Goal: Obtain resource: Obtain resource

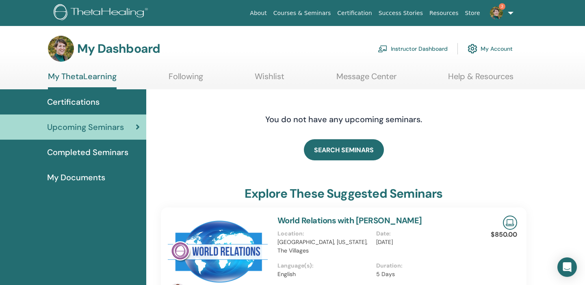
click at [98, 177] on span "My Documents" at bounding box center [76, 178] width 58 height 12
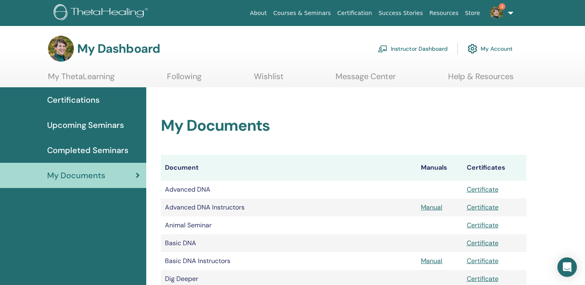
click at [435, 48] on link "Instructor Dashboard" at bounding box center [413, 49] width 70 height 18
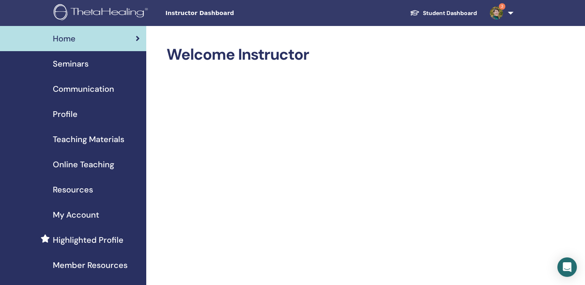
click at [83, 138] on span "Teaching Materials" at bounding box center [89, 139] width 72 height 12
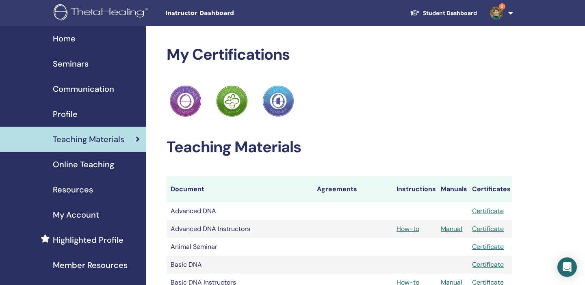
click at [92, 190] on span "Resources" at bounding box center [73, 190] width 40 height 12
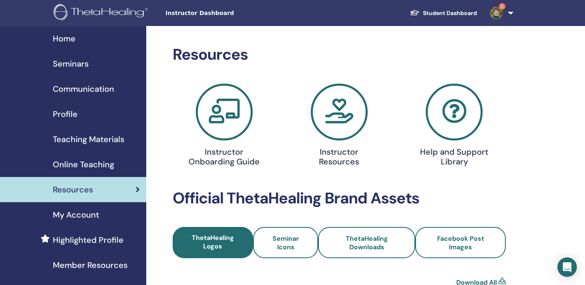
click at [118, 140] on span "Teaching Materials" at bounding box center [89, 139] width 72 height 12
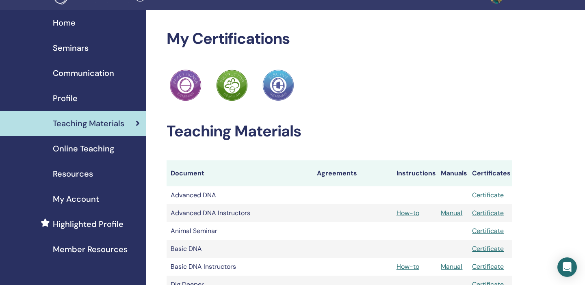
scroll to position [19, 0]
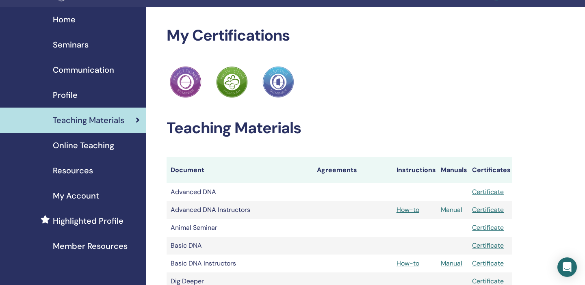
click at [451, 211] on link "Manual" at bounding box center [452, 210] width 22 height 9
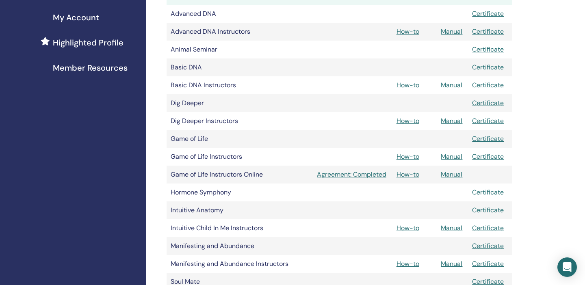
scroll to position [202, 0]
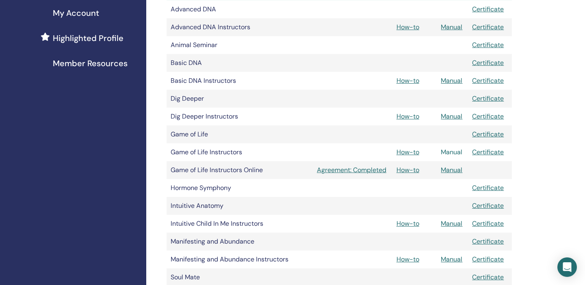
click at [457, 152] on link "Manual" at bounding box center [452, 152] width 22 height 9
